Goal: Information Seeking & Learning: Compare options

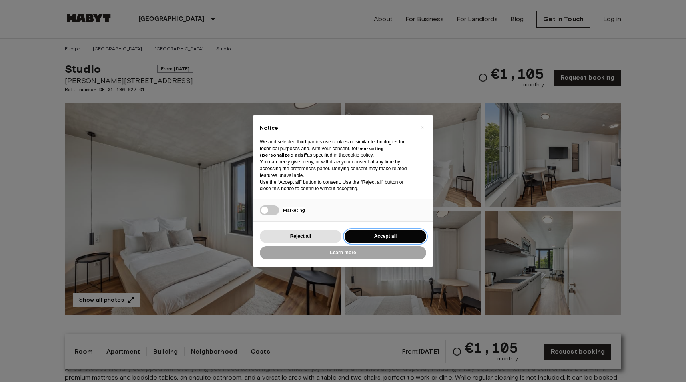
click at [378, 235] on button "Accept all" at bounding box center [386, 236] width 82 height 13
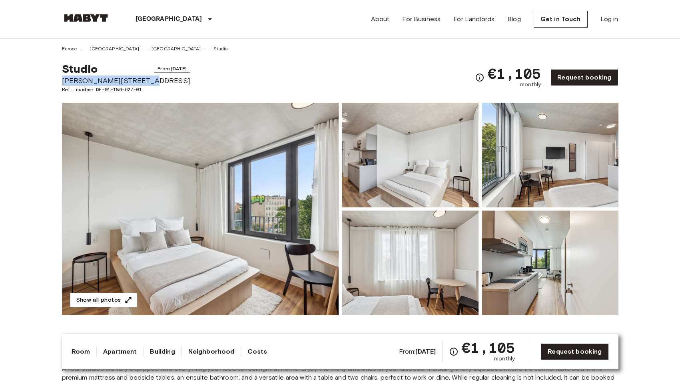
drag, startPoint x: 145, startPoint y: 82, endPoint x: 39, endPoint y: 82, distance: 105.9
drag, startPoint x: 494, startPoint y: 74, endPoint x: 540, endPoint y: 77, distance: 46.0
click at [540, 77] on span "€1,105" at bounding box center [514, 73] width 53 height 14
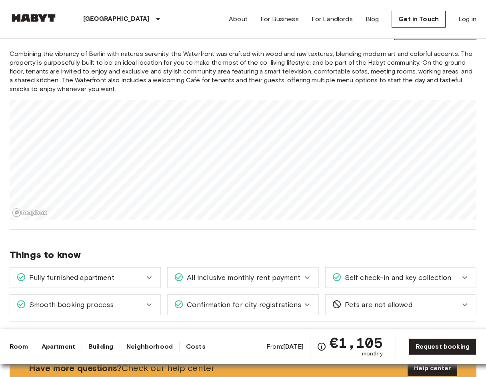
scroll to position [568, 0]
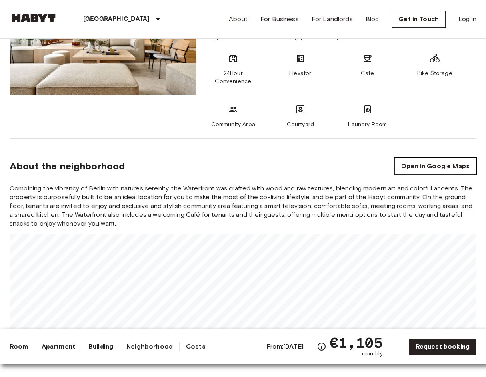
click at [428, 171] on link "Open in Google Maps" at bounding box center [435, 166] width 82 height 17
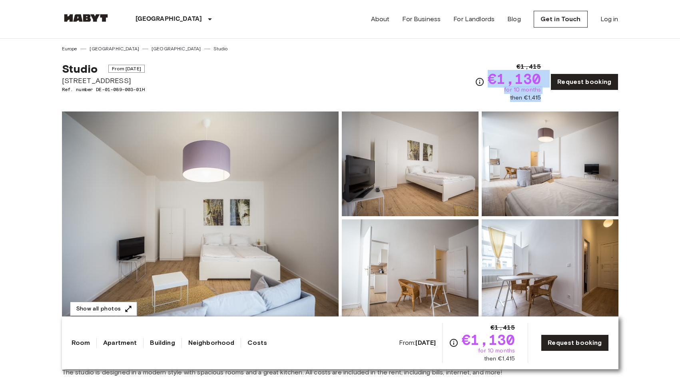
drag, startPoint x: 544, startPoint y: 98, endPoint x: 485, endPoint y: 66, distance: 66.3
click at [485, 67] on div "€1,415 €1,130 for 10 months then €1,415 Request booking" at bounding box center [546, 82] width 143 height 40
click at [413, 70] on div "Studio From Sep 19 2025 Gotenstraße 73 Ref. number DE-01-089-003-01H €1,415 €1,…" at bounding box center [340, 77] width 556 height 50
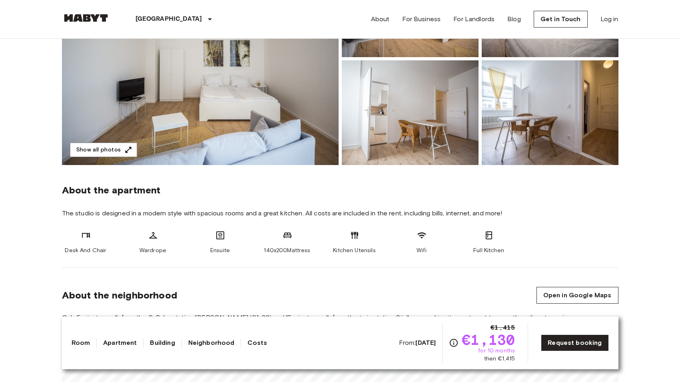
scroll to position [337, 0]
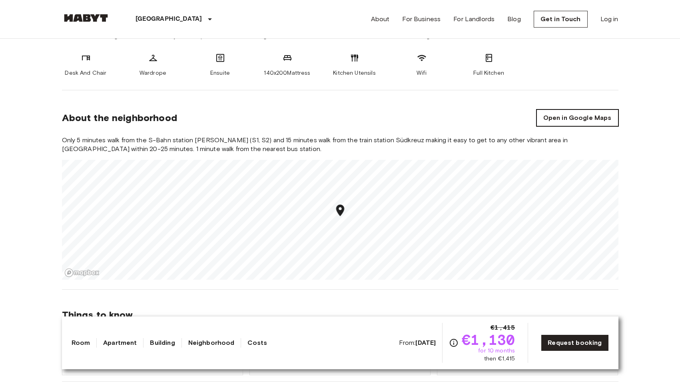
click at [561, 119] on link "Open in Google Maps" at bounding box center [577, 118] width 82 height 17
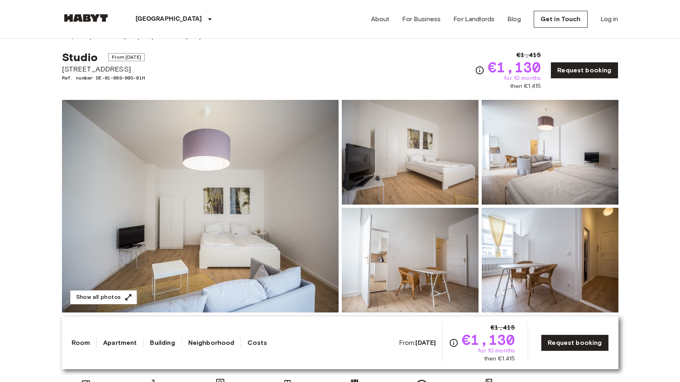
scroll to position [12, 0]
drag, startPoint x: 543, startPoint y: 79, endPoint x: 508, endPoint y: 77, distance: 35.2
click at [508, 78] on div "€1,415 €1,130 for 10 months then €1,415" at bounding box center [514, 70] width 53 height 40
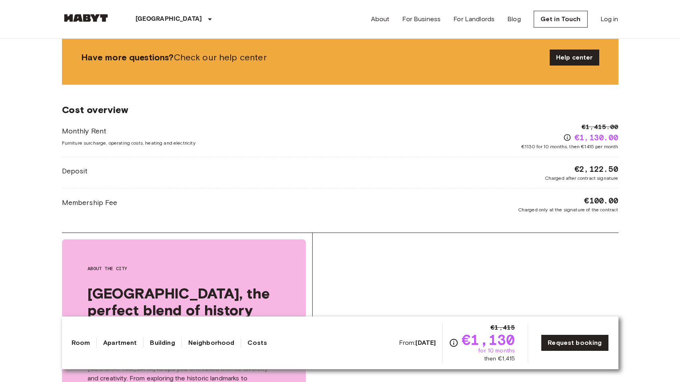
scroll to position [714, 0]
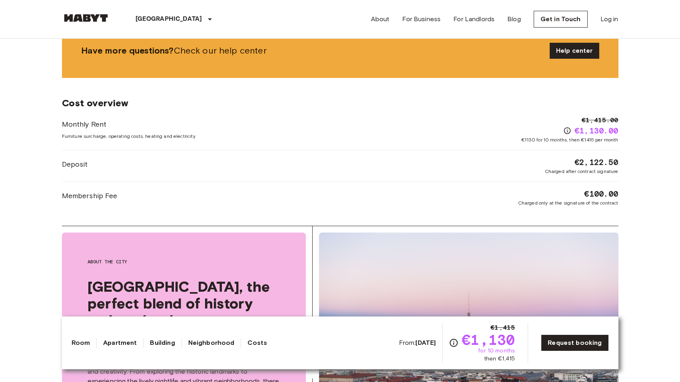
drag, startPoint x: 575, startPoint y: 161, endPoint x: 637, endPoint y: 155, distance: 63.0
click at [637, 155] on body "Berlin Europe Amsterdam Berlin Brussels Cologne Dusseldorf Frankfurt Graz Hambu…" at bounding box center [340, 301] width 680 height 2030
drag, startPoint x: 629, startPoint y: 161, endPoint x: 575, endPoint y: 159, distance: 54.0
click at [575, 159] on body "Berlin Europe Amsterdam Berlin Brussels Cologne Dusseldorf Frankfurt Graz Hambu…" at bounding box center [340, 301] width 680 height 2030
click at [634, 166] on body "Berlin Europe Amsterdam Berlin Brussels Cologne Dusseldorf Frankfurt Graz Hambu…" at bounding box center [340, 301] width 680 height 2030
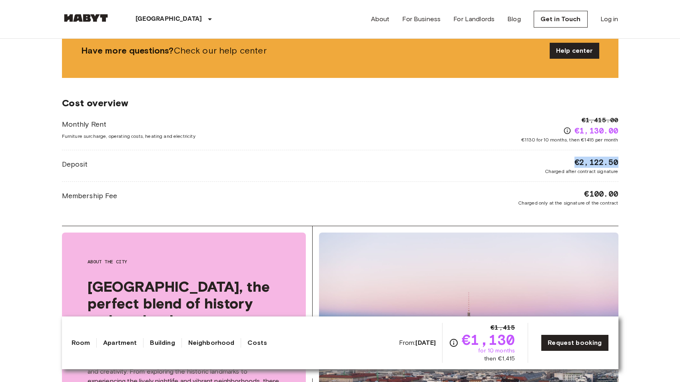
drag, startPoint x: 629, startPoint y: 165, endPoint x: 572, endPoint y: 161, distance: 57.7
click at [572, 161] on body "Berlin Europe Amsterdam Berlin Brussels Cologne Dusseldorf Frankfurt Graz Hambu…" at bounding box center [340, 301] width 680 height 2030
click at [608, 164] on span "€2,122.50" at bounding box center [596, 162] width 44 height 11
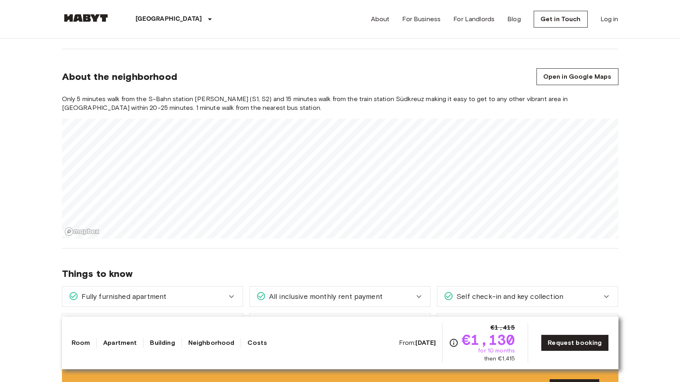
scroll to position [0, 0]
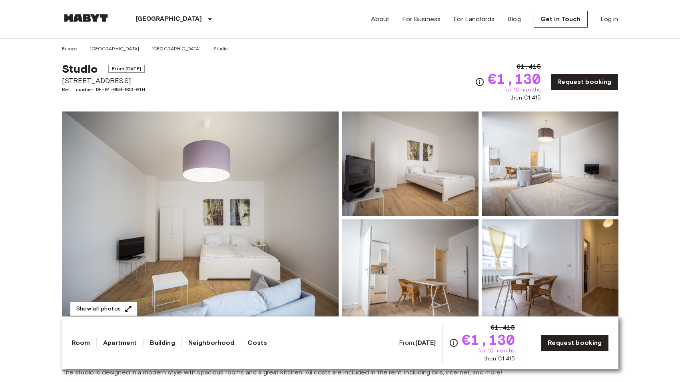
click at [130, 238] on img at bounding box center [200, 218] width 277 height 213
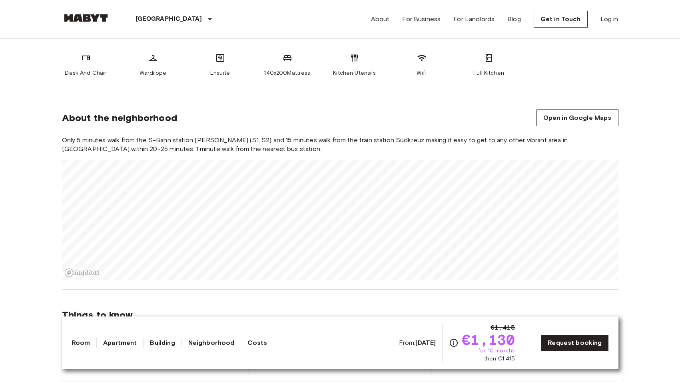
scroll to position [443, 0]
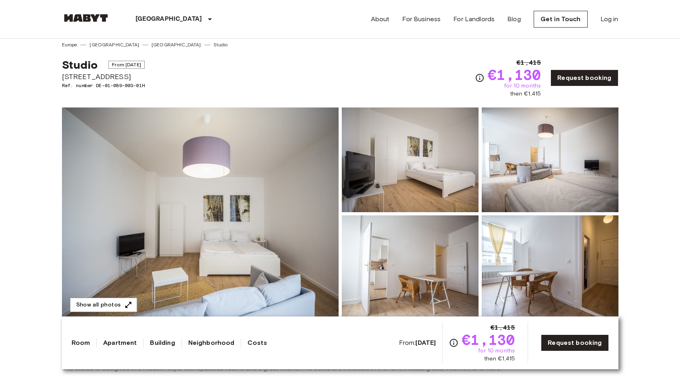
scroll to position [0, 0]
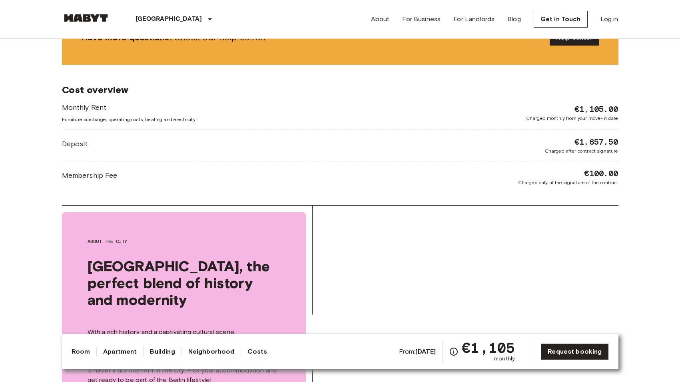
scroll to position [1006, 0]
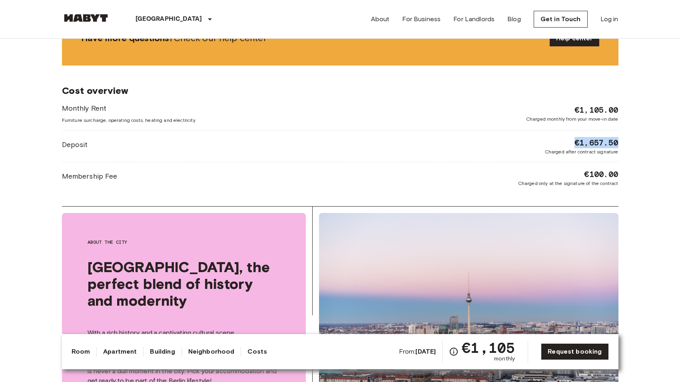
drag, startPoint x: 572, startPoint y: 141, endPoint x: 631, endPoint y: 141, distance: 59.9
click at [631, 141] on body "[GEOGRAPHIC_DATA] [GEOGRAPHIC_DATA] [GEOGRAPHIC_DATA] [GEOGRAPHIC_DATA] [GEOGRA…" at bounding box center [340, 145] width 680 height 2302
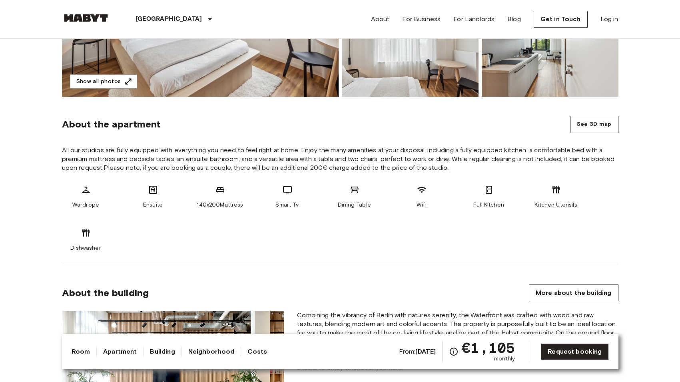
scroll to position [0, 0]
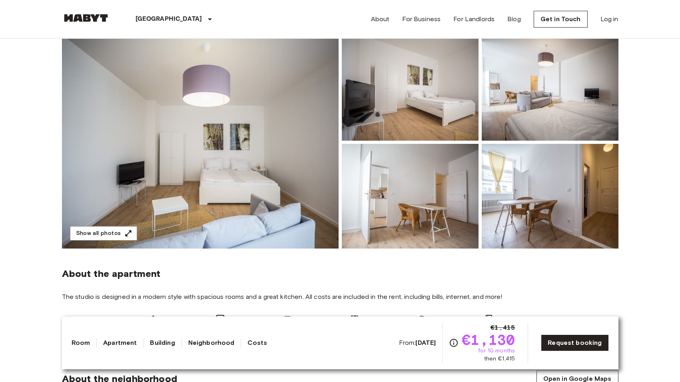
scroll to position [89, 0]
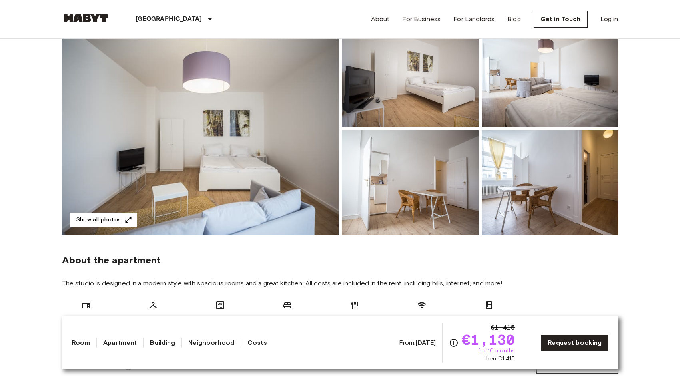
click at [124, 223] on icon "button" at bounding box center [128, 220] width 8 height 8
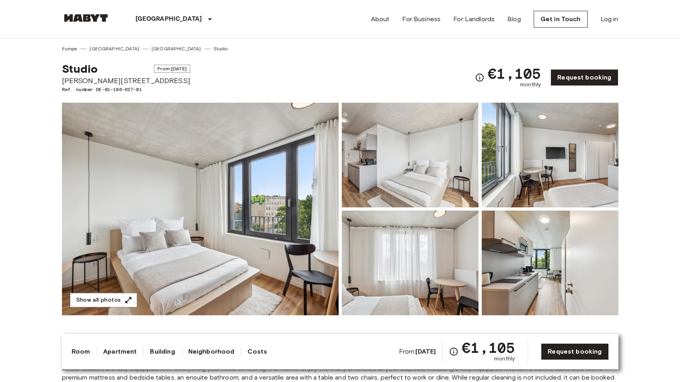
scroll to position [275, 0]
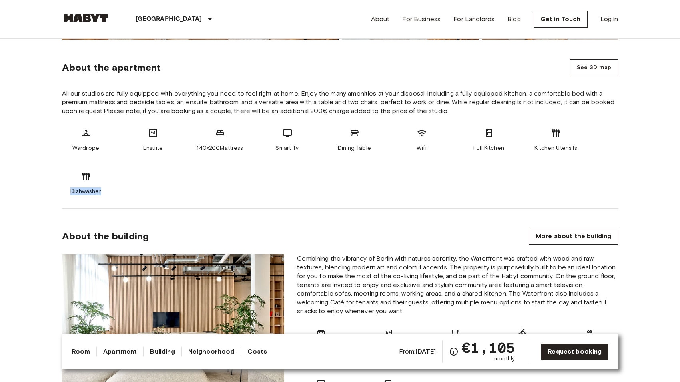
drag, startPoint x: 114, startPoint y: 189, endPoint x: 67, endPoint y: 187, distance: 47.6
click at [67, 187] on div "Wardrope Ensuite 140x200Mattress Smart Tv Dining Table Wifi Full Kitchen Kitche…" at bounding box center [340, 161] width 556 height 67
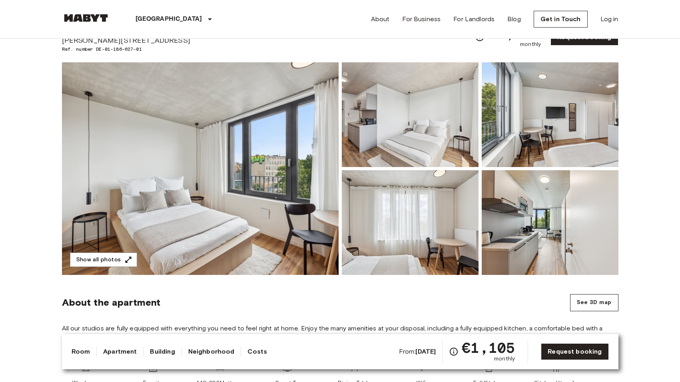
scroll to position [0, 0]
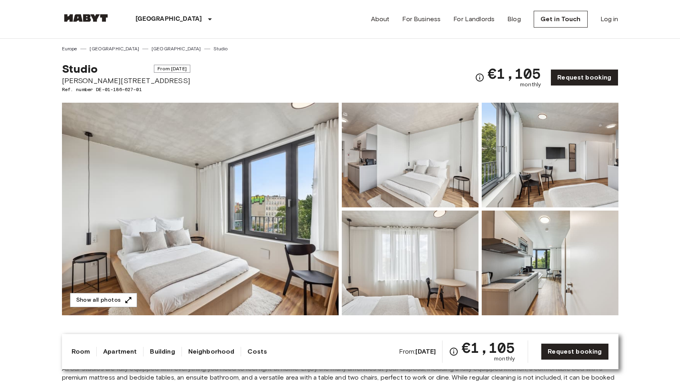
click at [192, 181] on img at bounding box center [200, 209] width 277 height 213
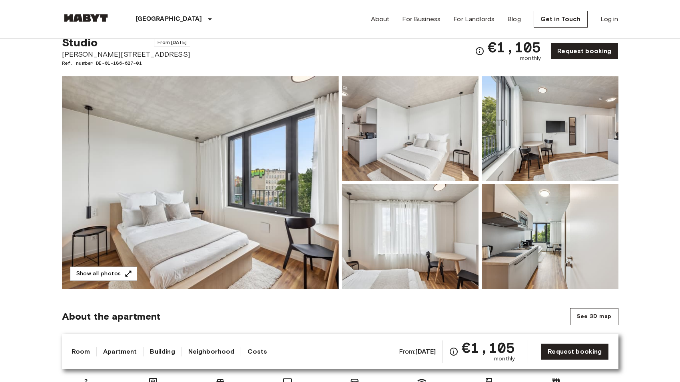
scroll to position [11, 0]
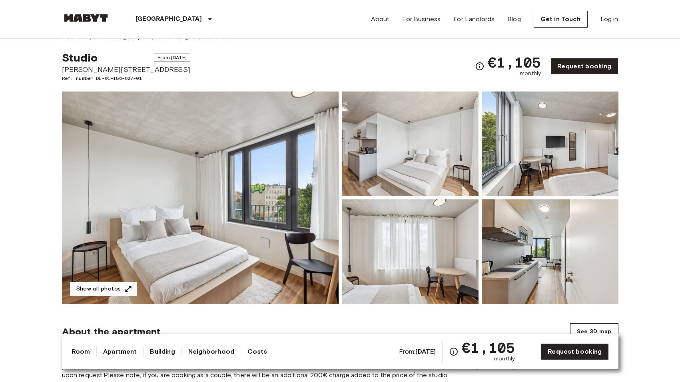
drag, startPoint x: 148, startPoint y: 56, endPoint x: 106, endPoint y: 55, distance: 41.6
click at [154, 55] on span "From [DATE]" at bounding box center [172, 58] width 36 height 8
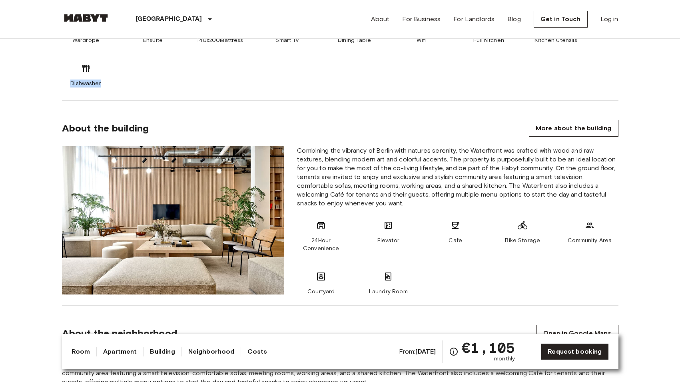
scroll to position [574, 0]
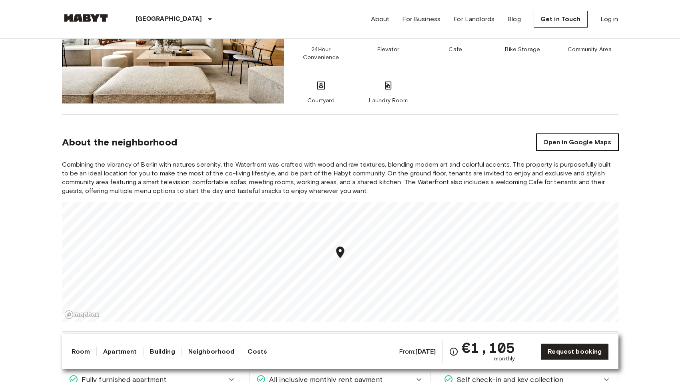
click at [558, 148] on link "Open in Google Maps" at bounding box center [577, 142] width 82 height 17
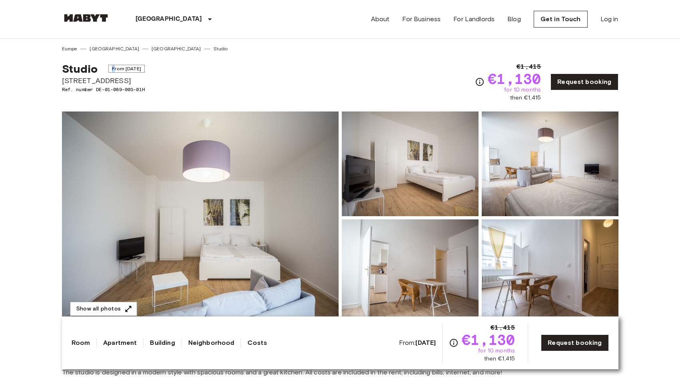
drag, startPoint x: 116, startPoint y: 66, endPoint x: 199, endPoint y: 59, distance: 83.0
click at [199, 59] on div "Studio From [DATE] [STREET_ADDRESS]. number DE-01-089-003-01H €1,415 €1,130 for…" at bounding box center [340, 77] width 556 height 50
click at [126, 68] on span "From [DATE]" at bounding box center [126, 69] width 36 height 8
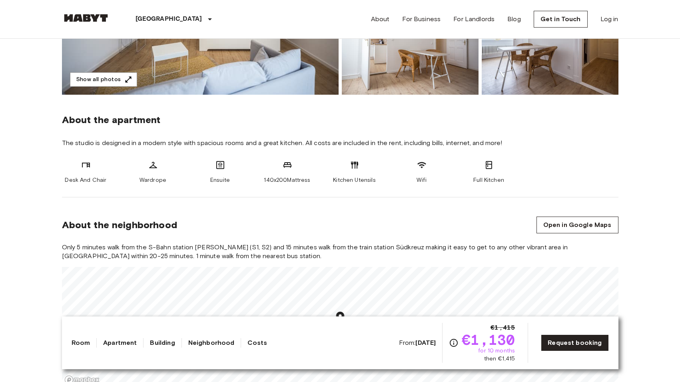
scroll to position [330, 0]
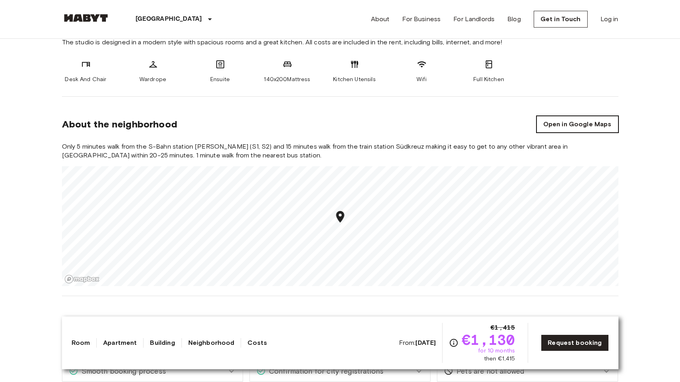
click at [597, 127] on link "Open in Google Maps" at bounding box center [577, 124] width 82 height 17
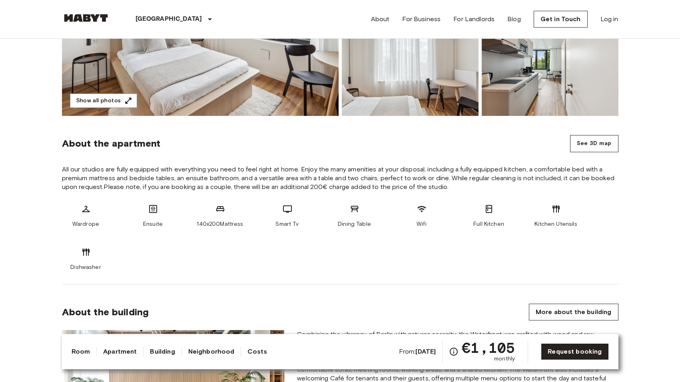
scroll to position [138, 0]
